Goal: Complete application form

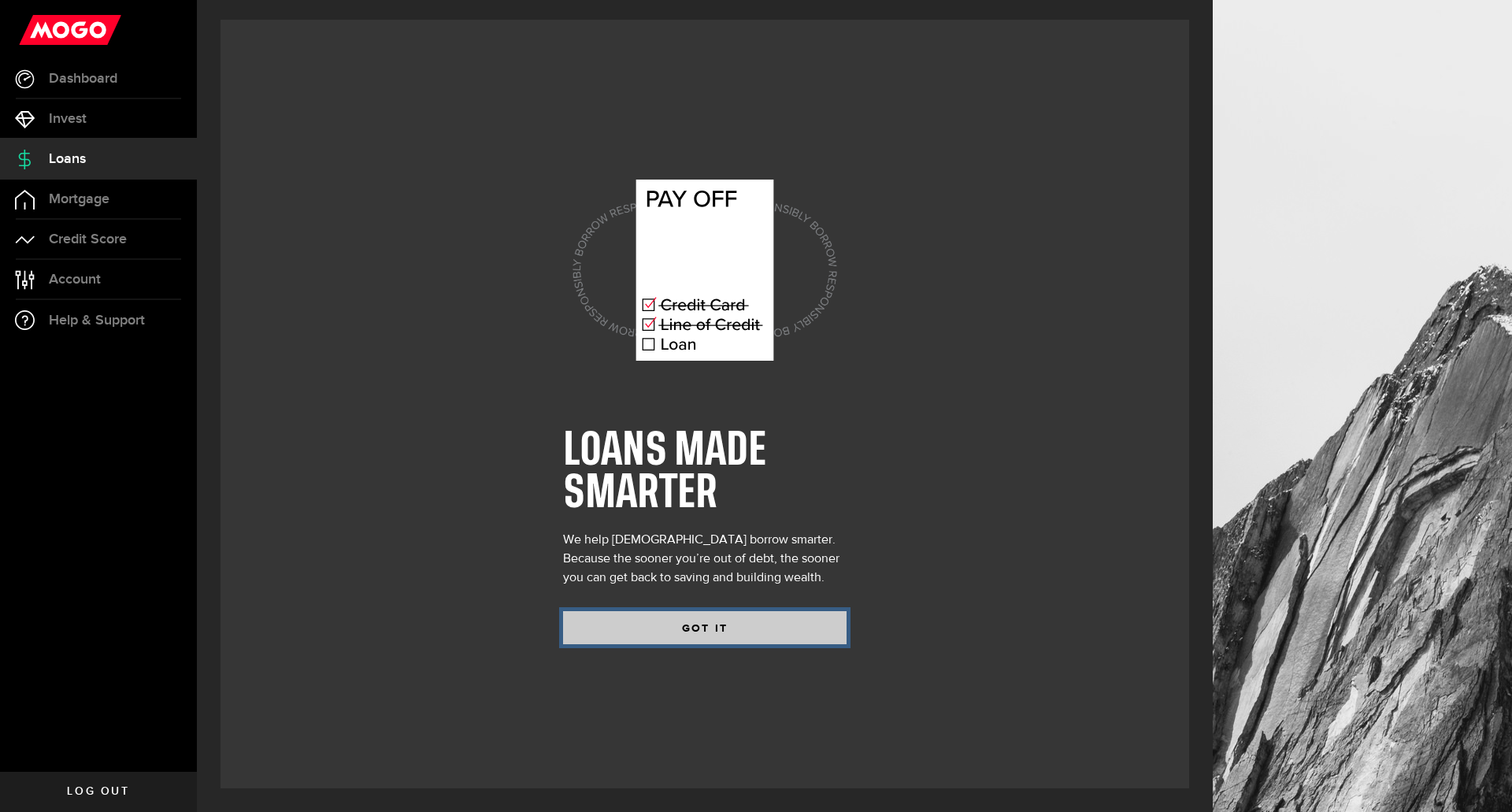
click at [738, 635] on button "GOT IT" at bounding box center [704, 627] width 283 height 33
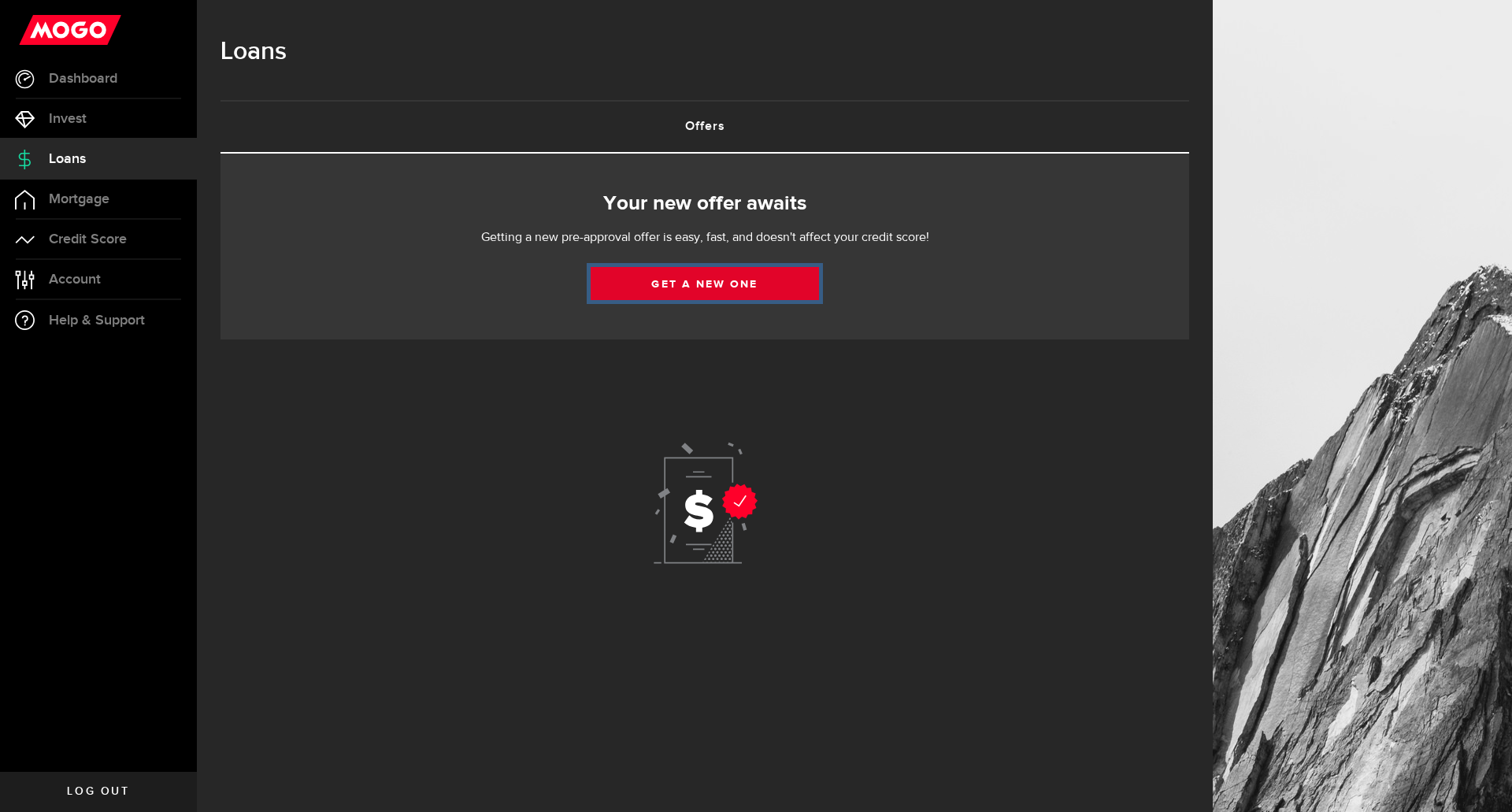
click at [665, 283] on link "Get a new one" at bounding box center [704, 283] width 229 height 33
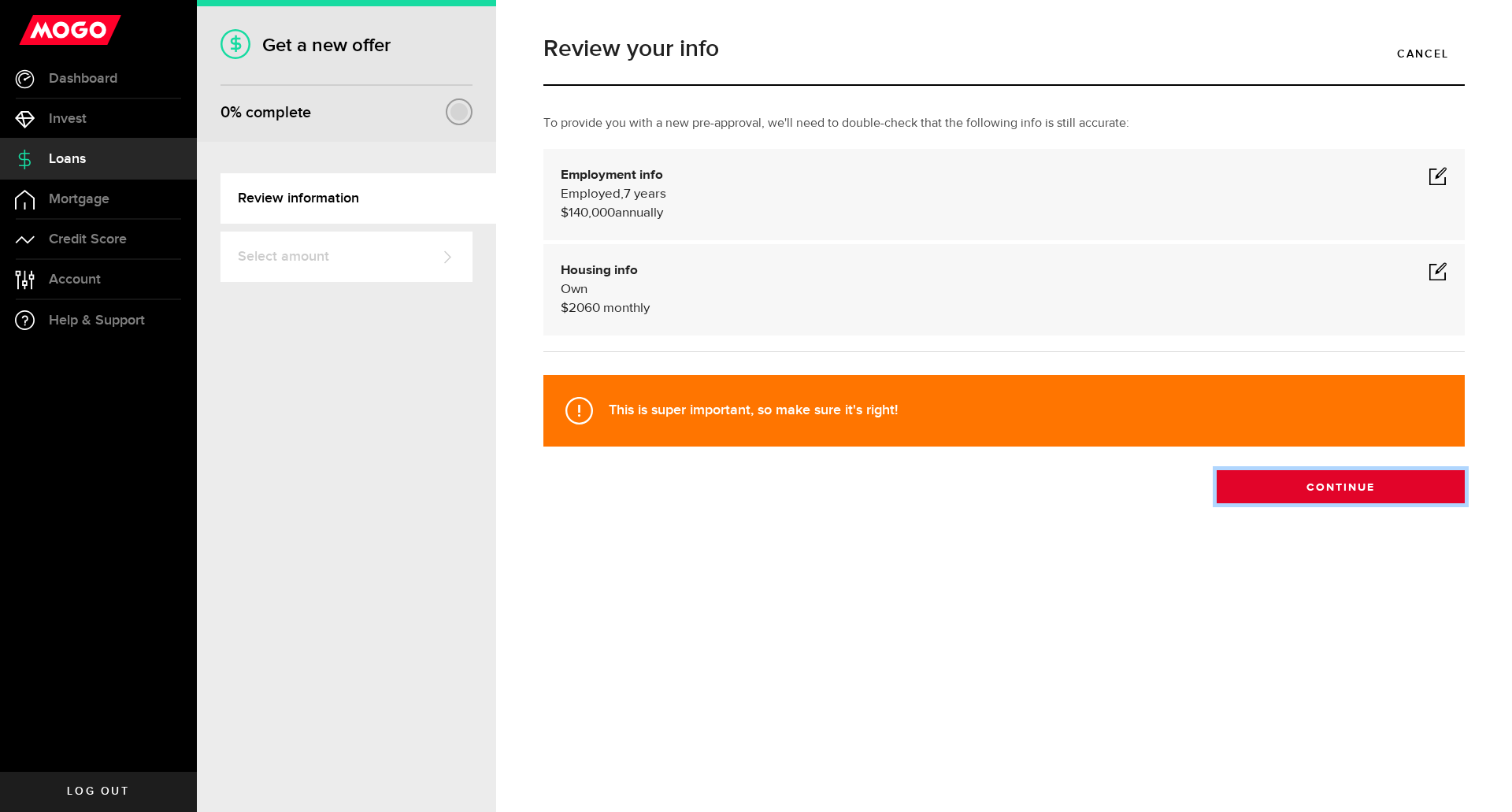
click at [1241, 486] on button "Continue" at bounding box center [1340, 486] width 248 height 33
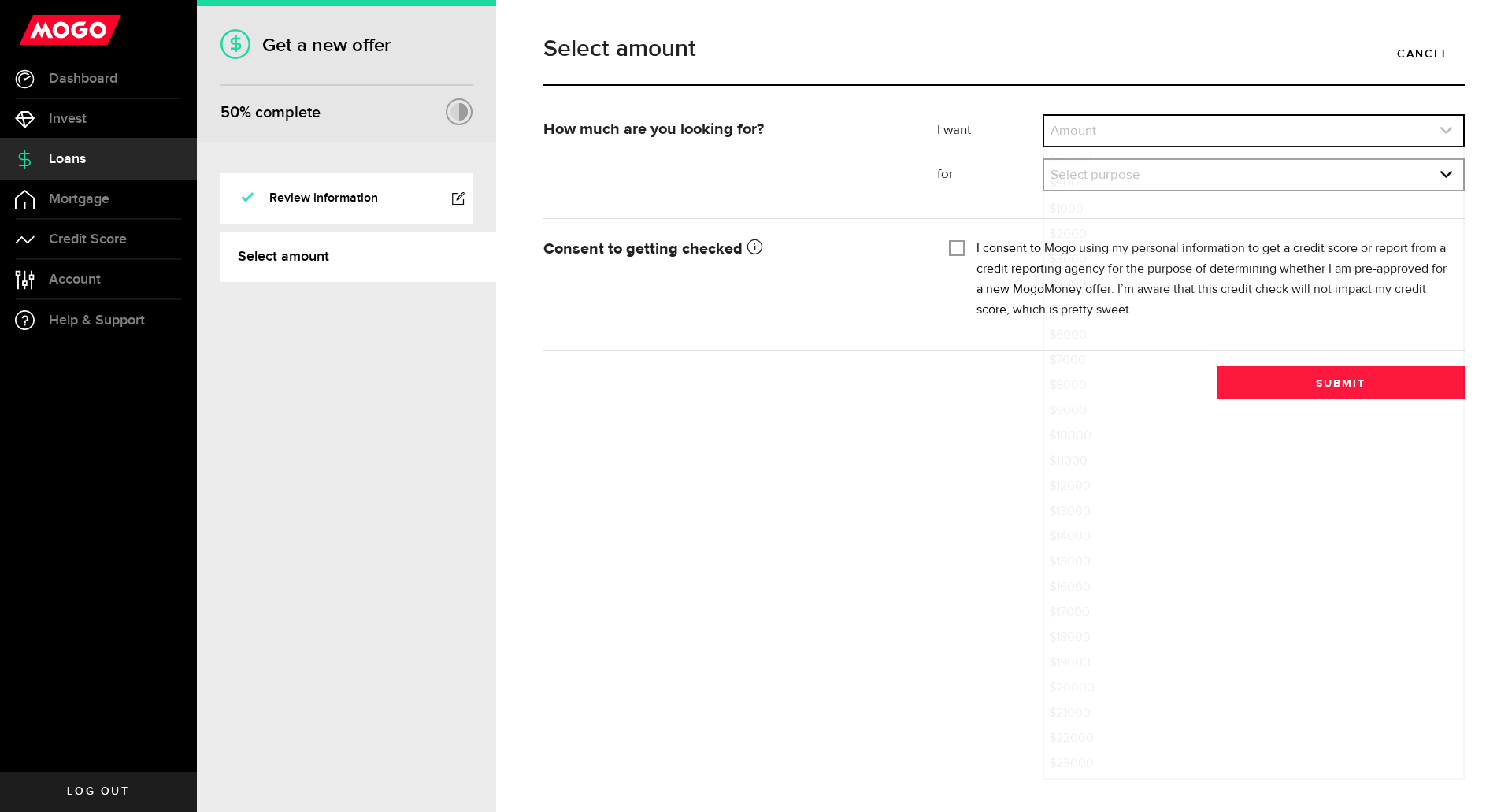
click at [1119, 135] on link "expand select" at bounding box center [1253, 130] width 419 height 30
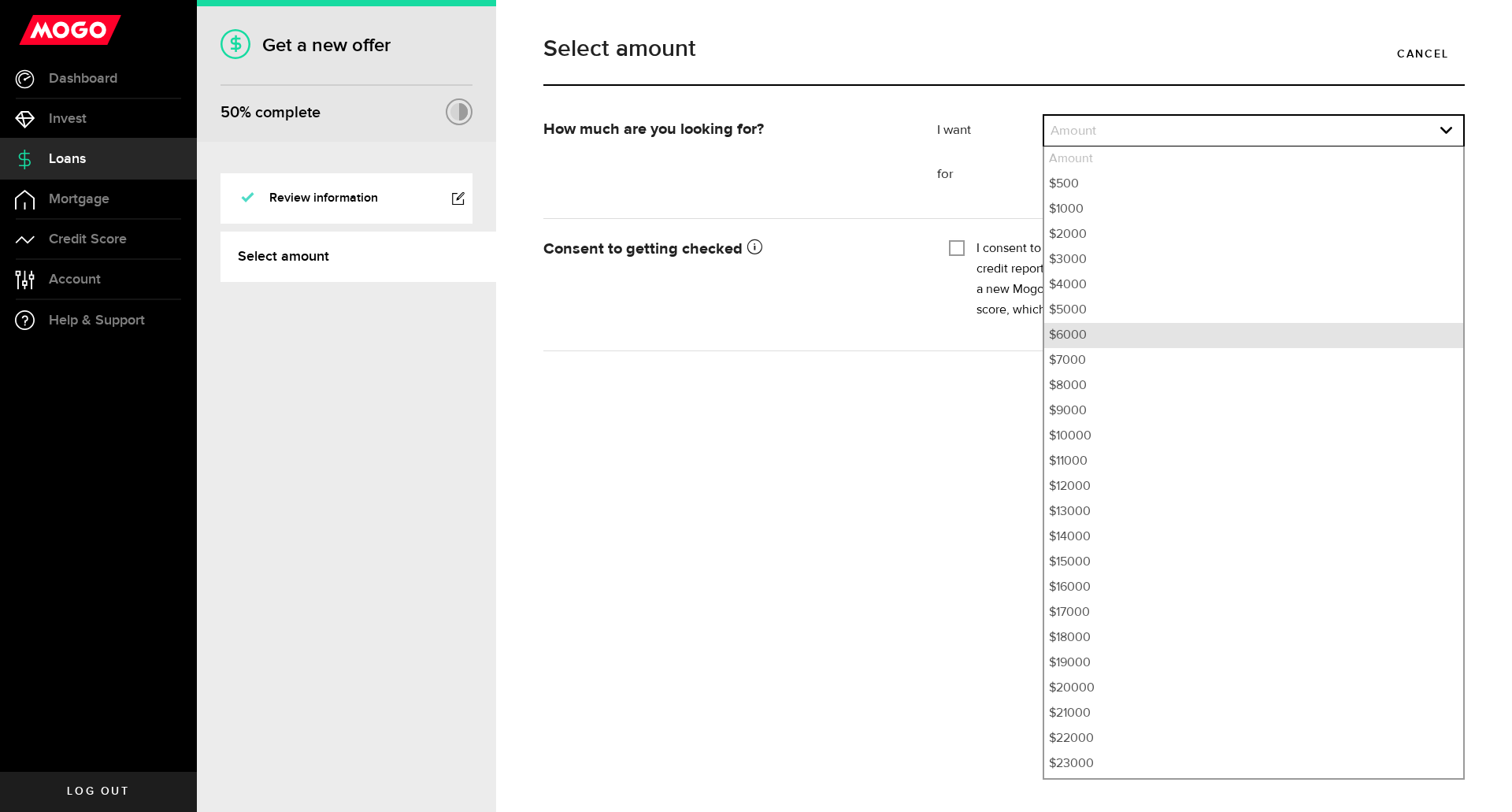
click at [1077, 335] on li "$6000" at bounding box center [1253, 335] width 419 height 25
select select "6000"
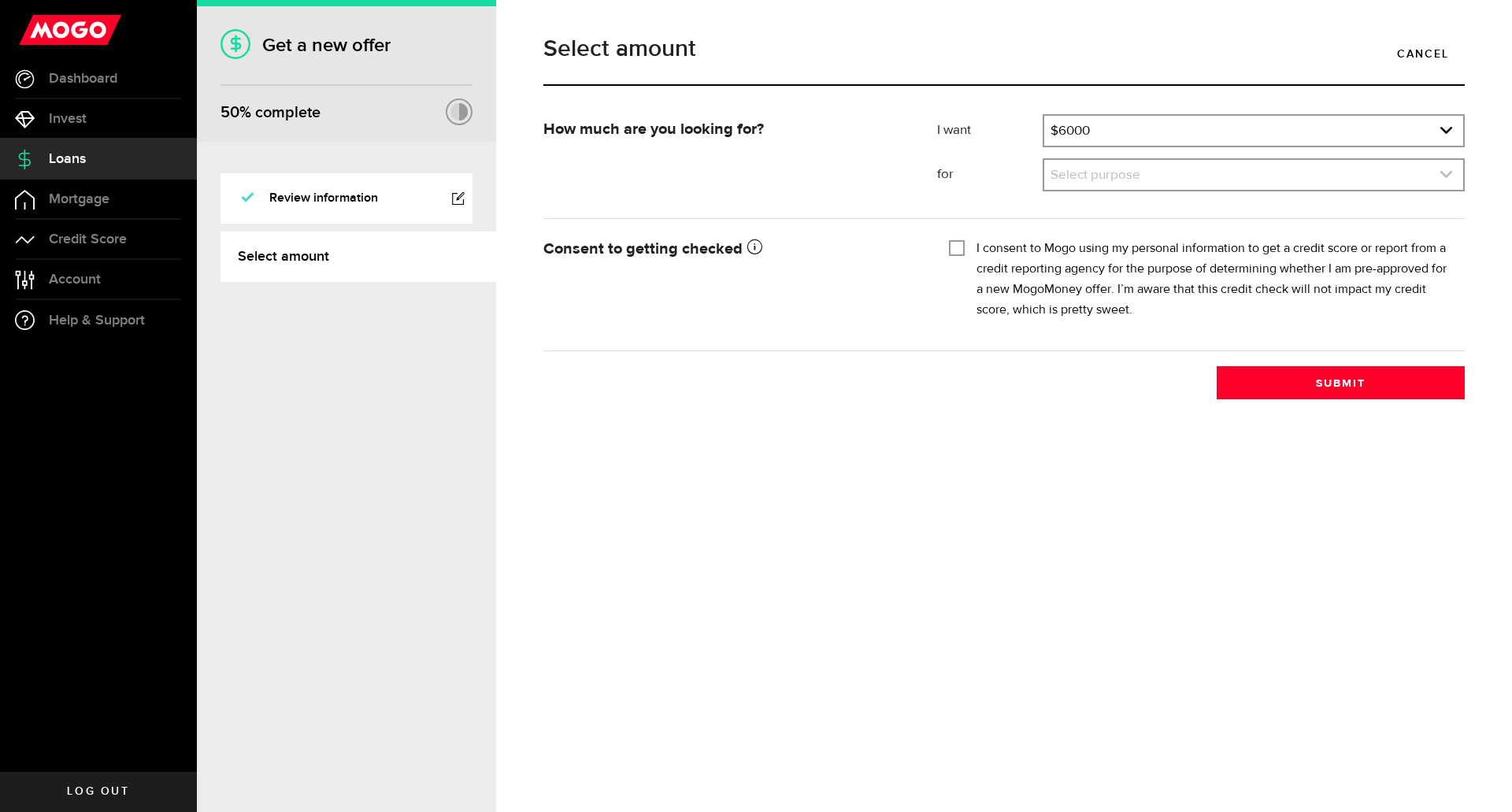
click at [1097, 169] on link "expand select" at bounding box center [1253, 174] width 419 height 30
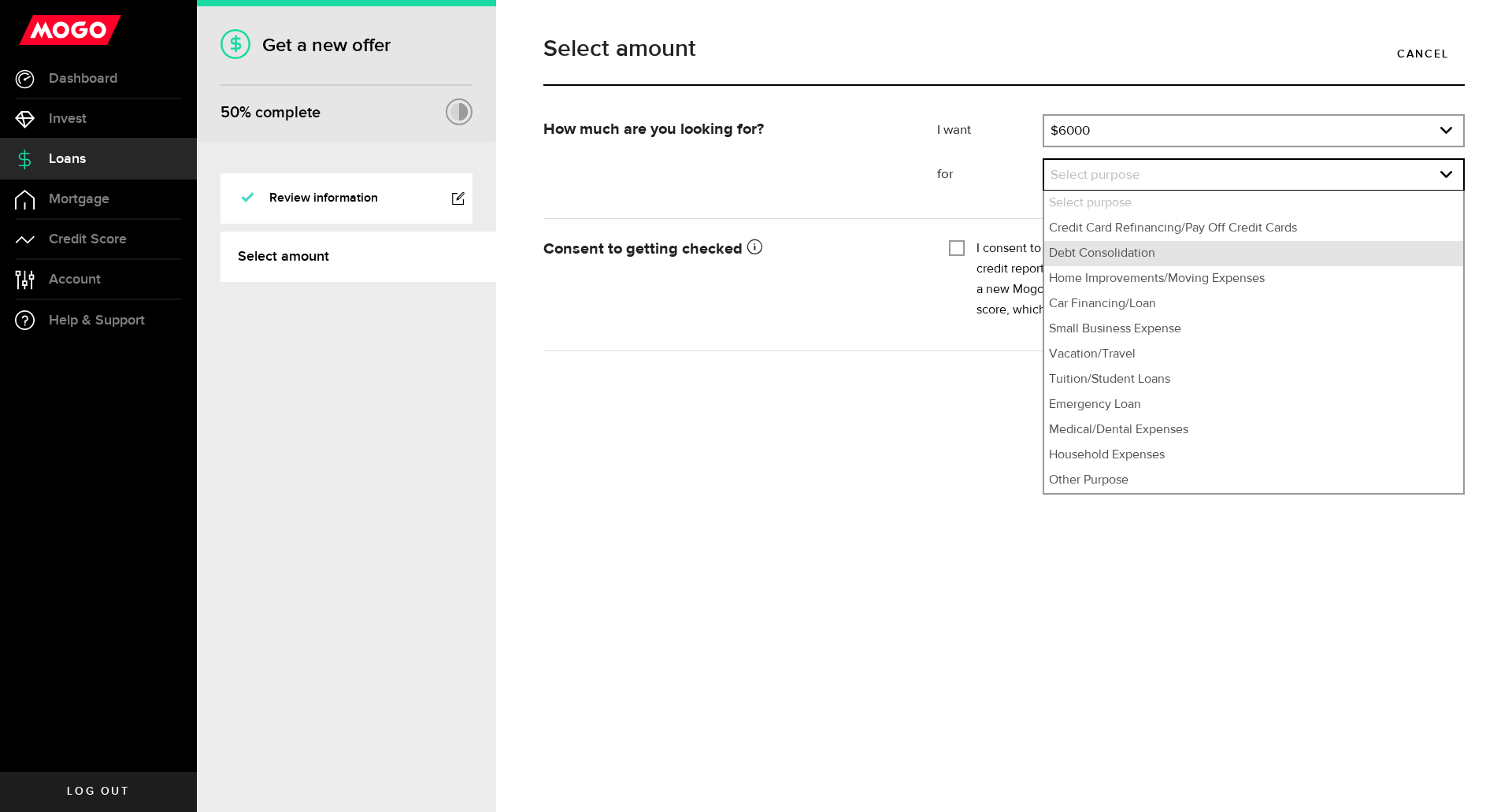
click at [1089, 258] on li "Debt Consolidation" at bounding box center [1253, 254] width 419 height 25
select select "Debt Consolidation"
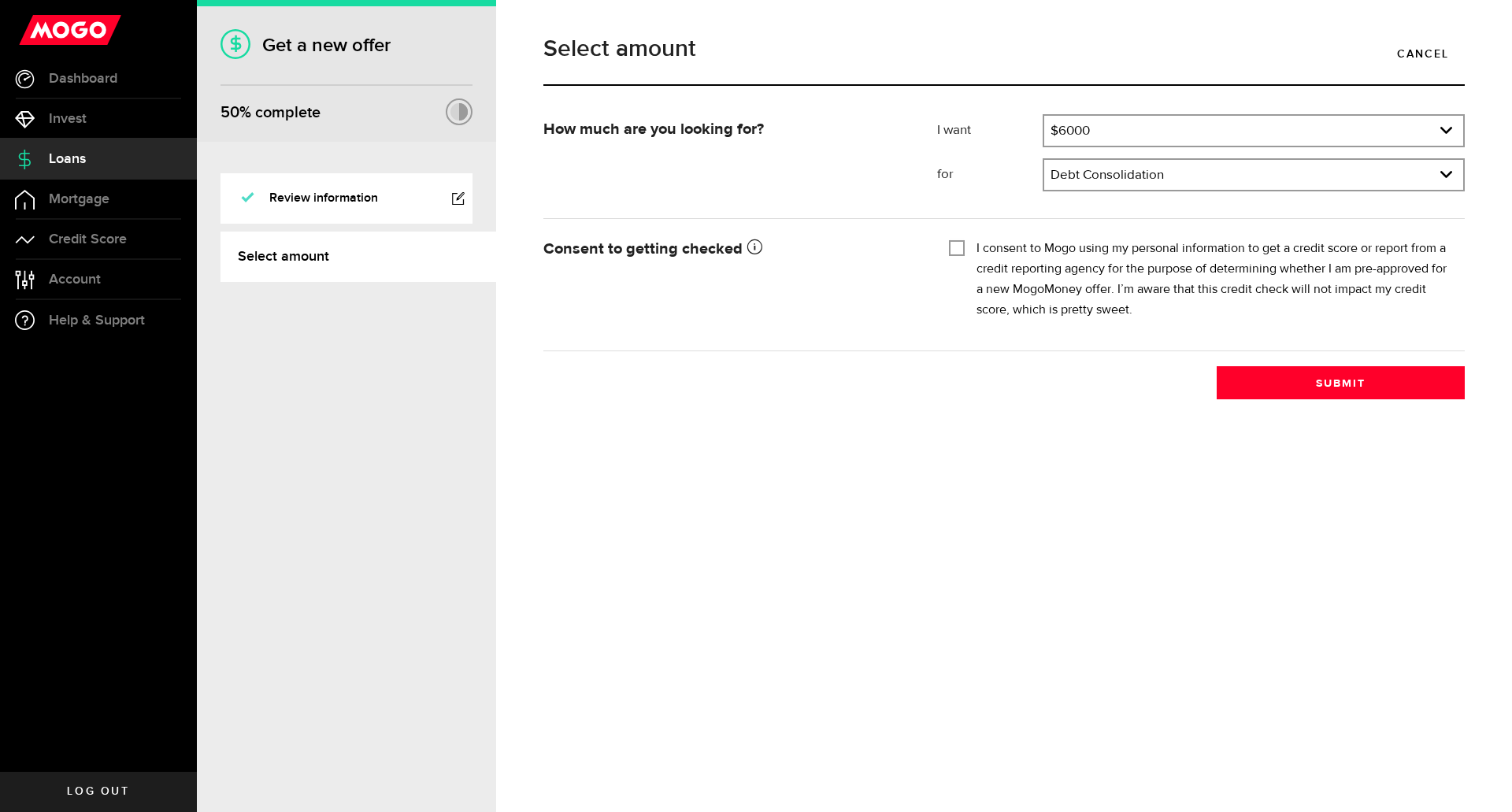
click at [960, 250] on input "I consent to Mogo using my personal information to get a credit score or report…" at bounding box center [957, 246] width 16 height 16
checkbox input "true"
click at [1310, 377] on button "Submit" at bounding box center [1340, 382] width 248 height 33
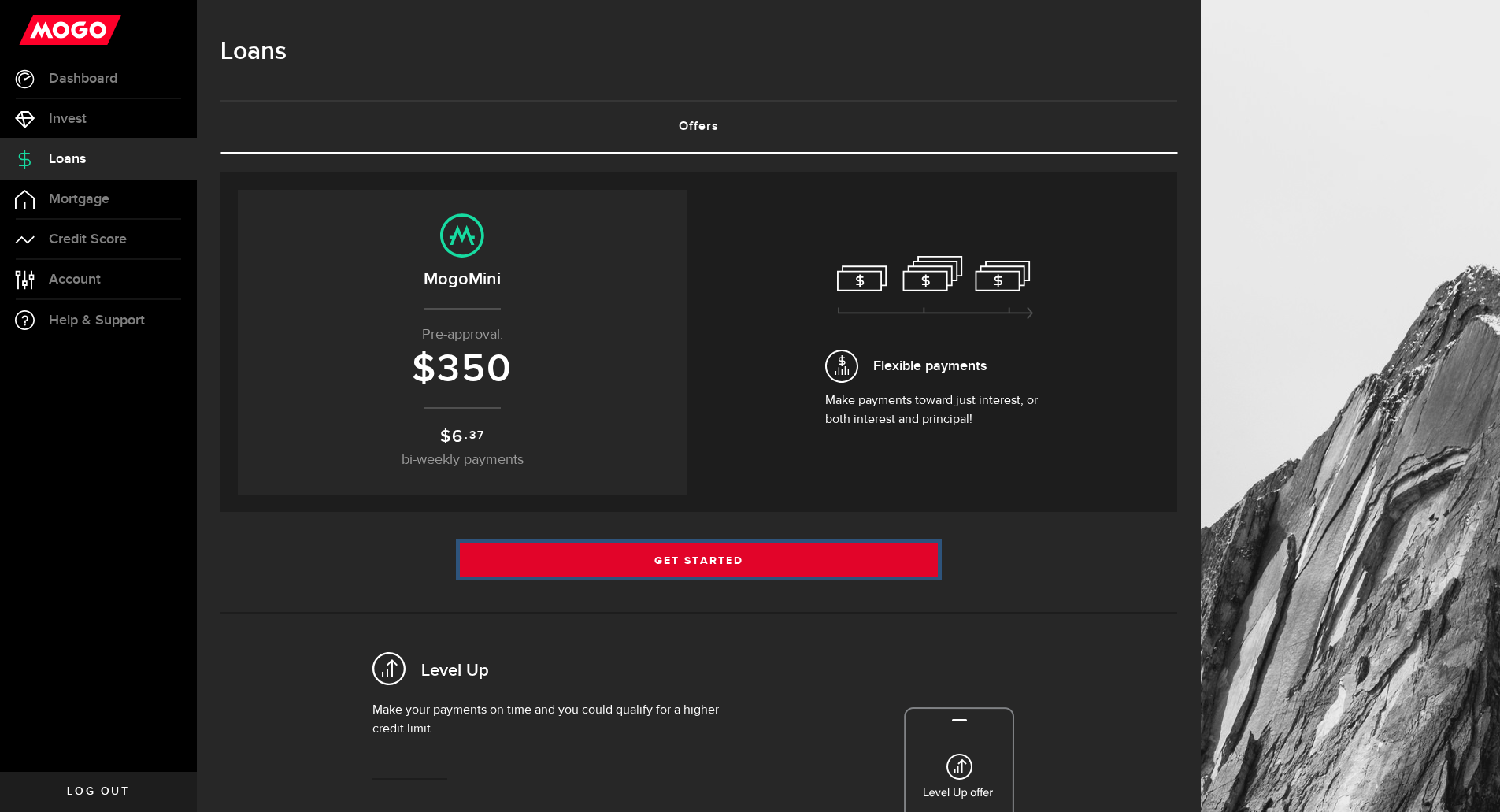
click at [654, 561] on link "Get Started" at bounding box center [699, 560] width 479 height 33
